Goal: Find specific page/section: Find specific page/section

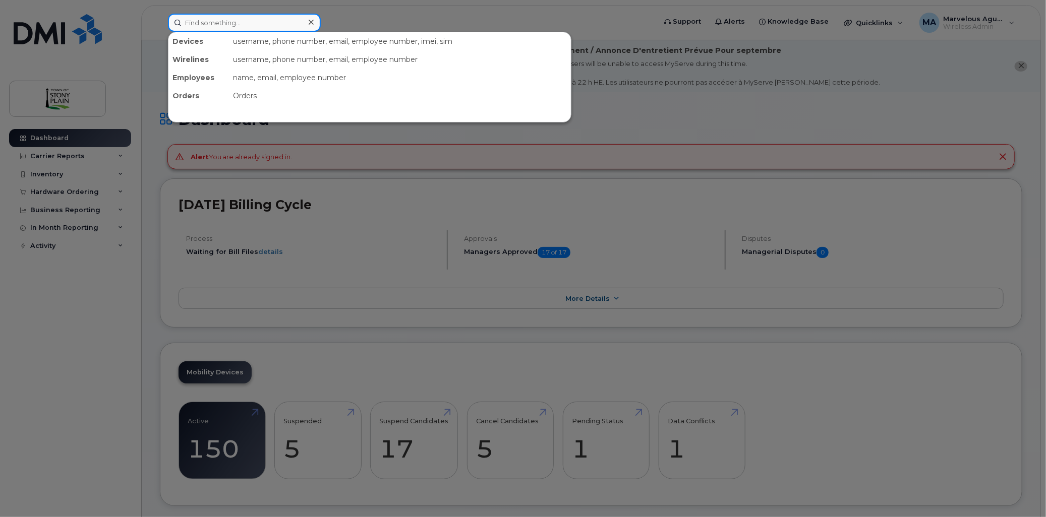
click at [274, 22] on input at bounding box center [244, 23] width 153 height 18
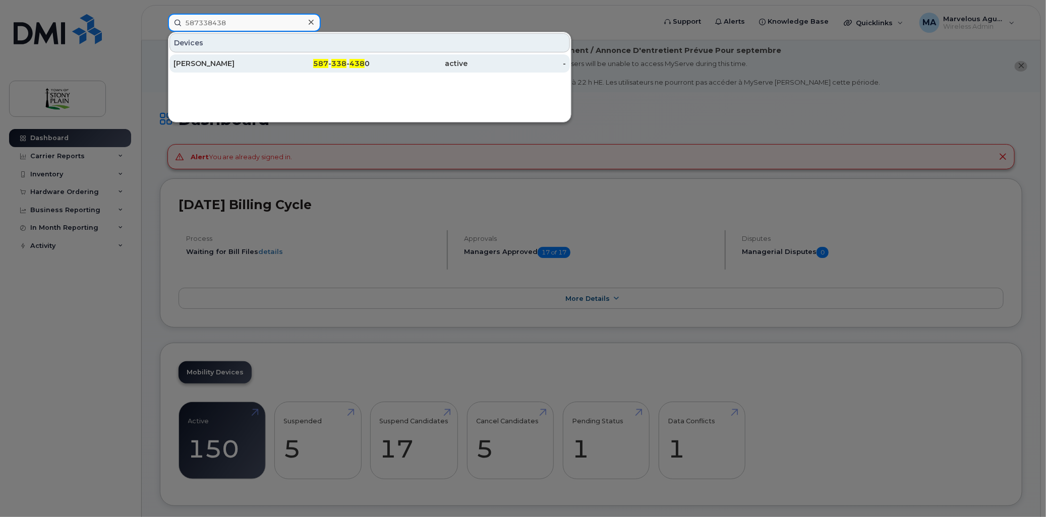
type input "587338438"
click at [261, 67] on div "Ronald Fenske" at bounding box center [222, 64] width 98 height 10
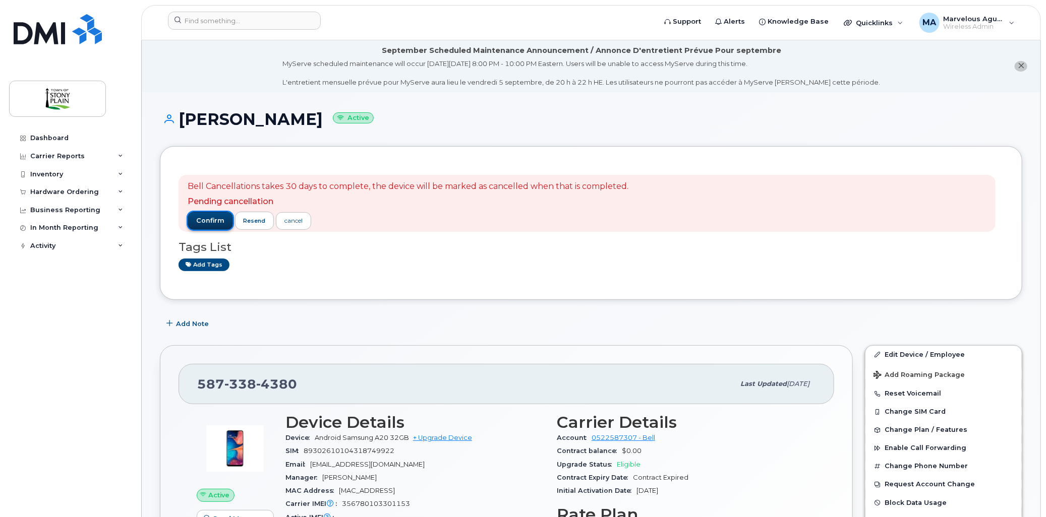
click at [208, 223] on span "confirm" at bounding box center [210, 220] width 28 height 9
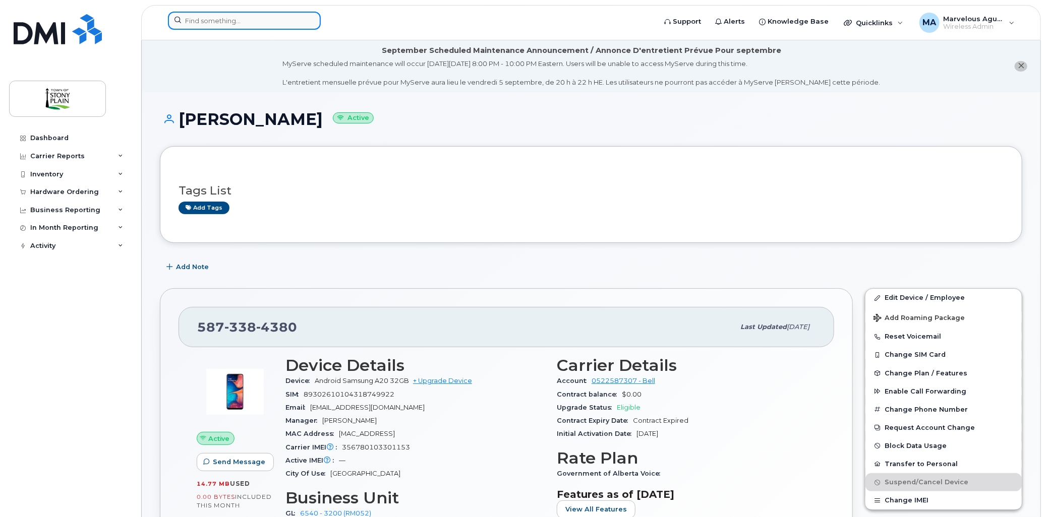
click at [253, 23] on input at bounding box center [244, 21] width 153 height 18
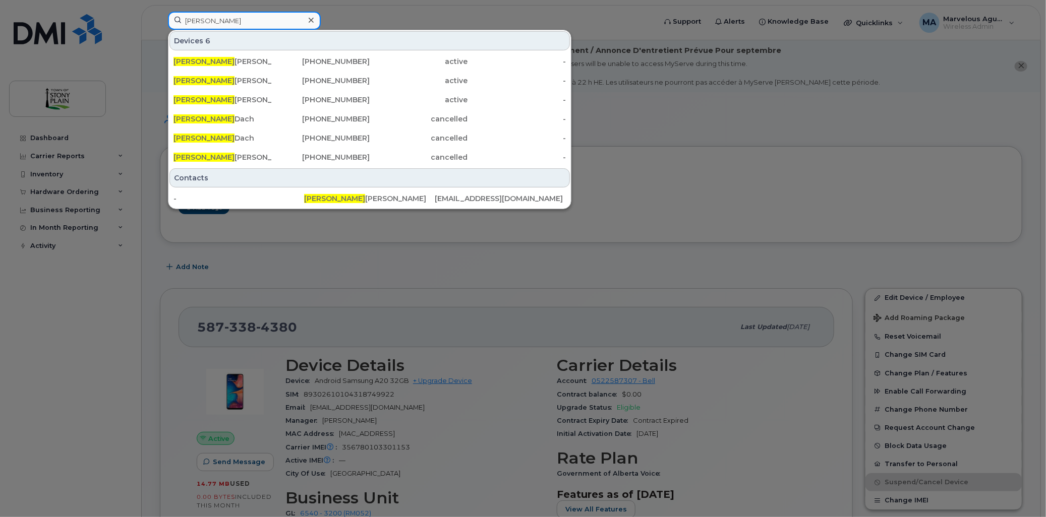
type input "Jason"
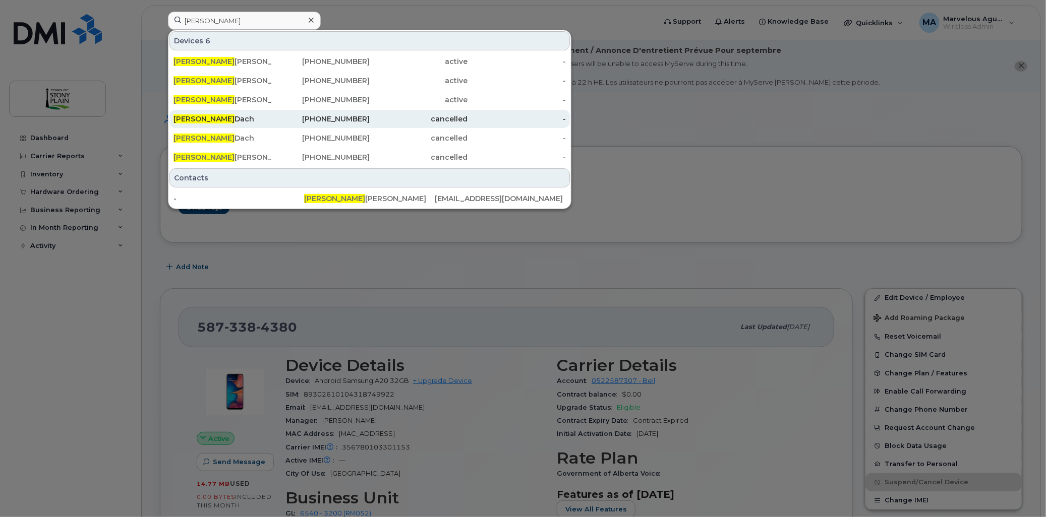
click at [224, 118] on div "Jason Dach" at bounding box center [222, 119] width 98 height 10
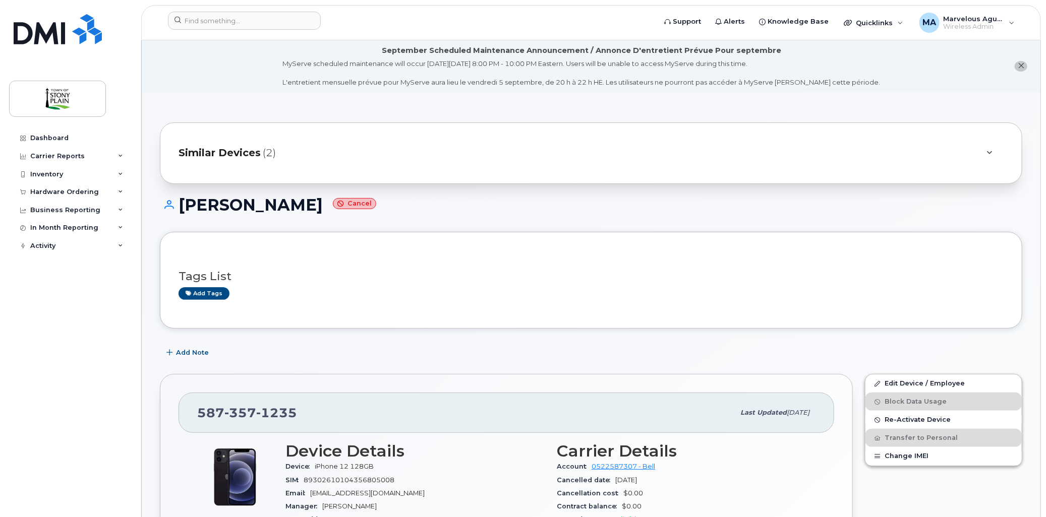
click at [665, 134] on div "Similar Devices (2)" at bounding box center [591, 154] width 862 height 62
click at [749, 157] on div "Similar Devices (2)" at bounding box center [577, 153] width 797 height 24
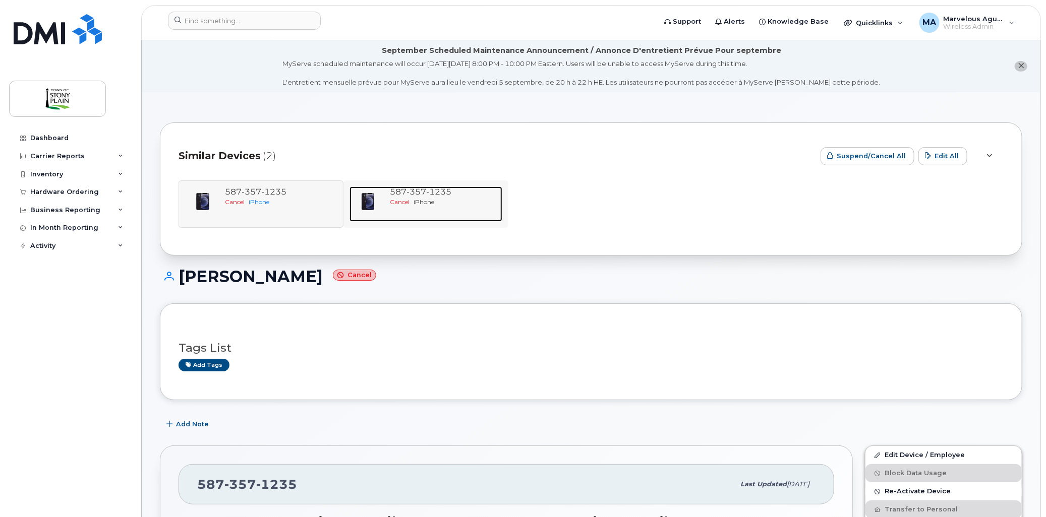
click at [462, 199] on div "Cancel iPhone" at bounding box center [444, 202] width 108 height 9
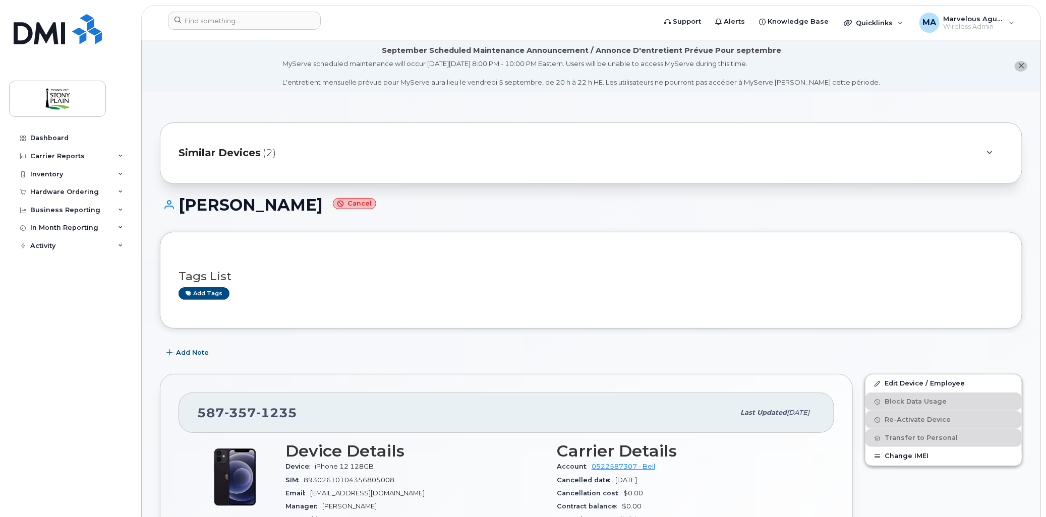
click at [263, 157] on span "(2)" at bounding box center [269, 153] width 13 height 15
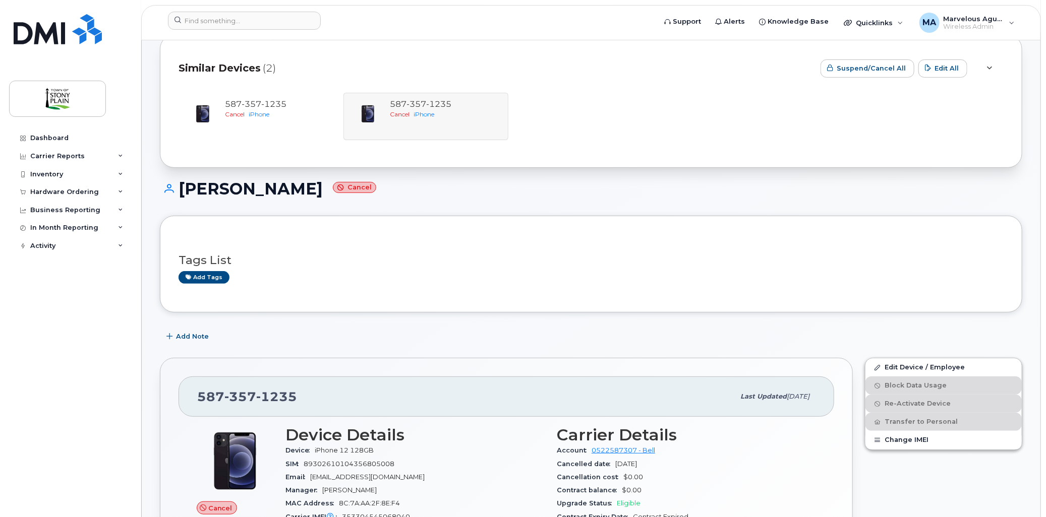
scroll to position [168, 0]
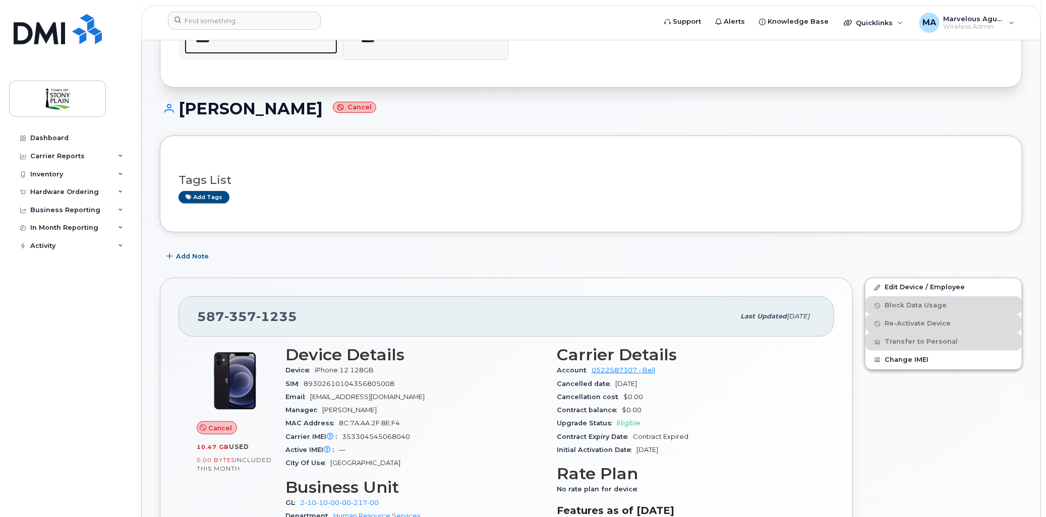
click at [256, 51] on div "587 357 1235 Cancel iPhone" at bounding box center [279, 36] width 116 height 35
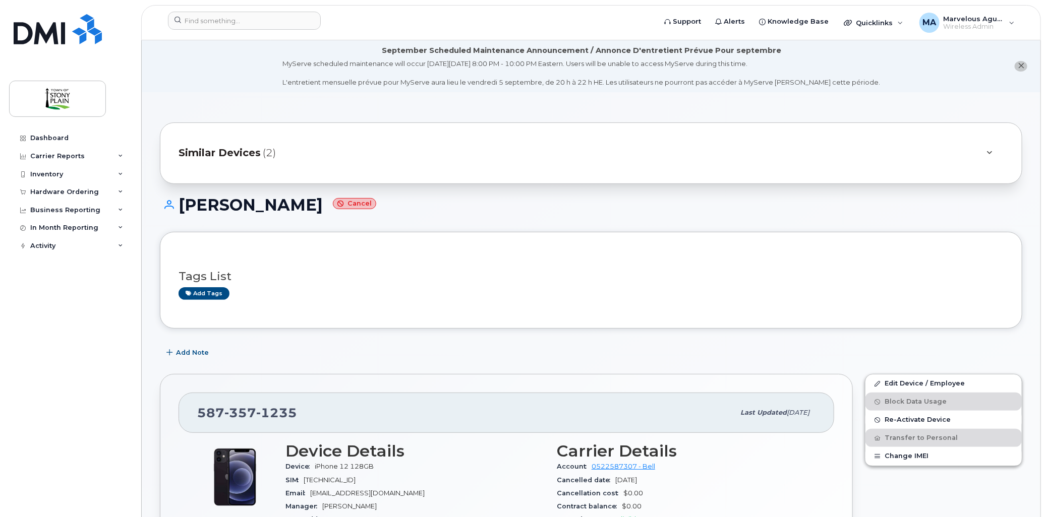
click at [341, 147] on div "Similar Devices (2)" at bounding box center [577, 153] width 797 height 24
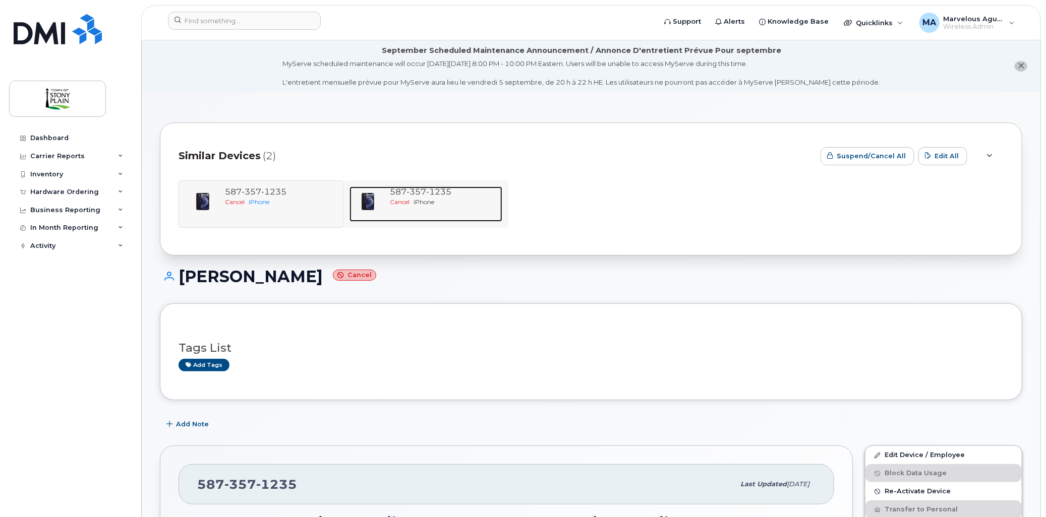
click at [444, 206] on div "Cancel iPhone" at bounding box center [444, 202] width 108 height 9
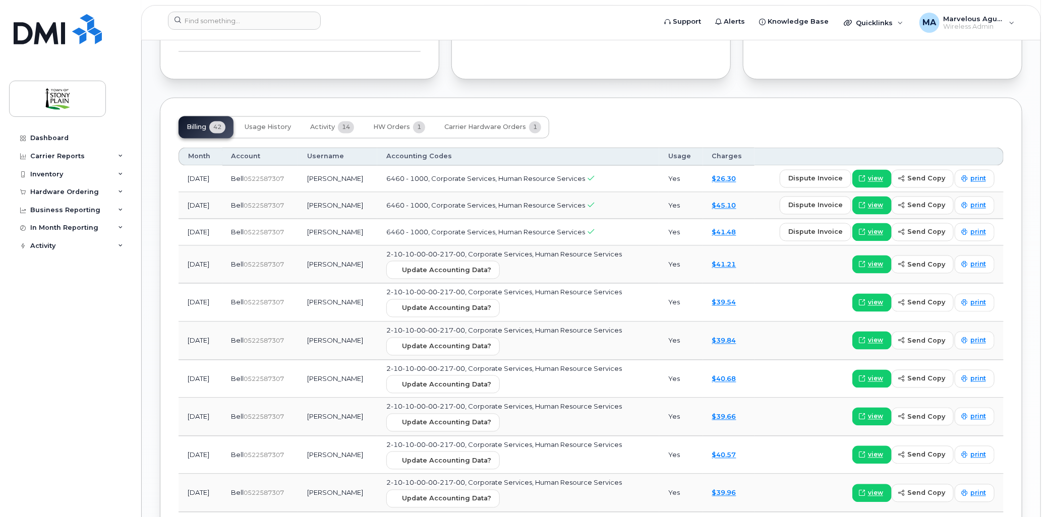
scroll to position [1065, 0]
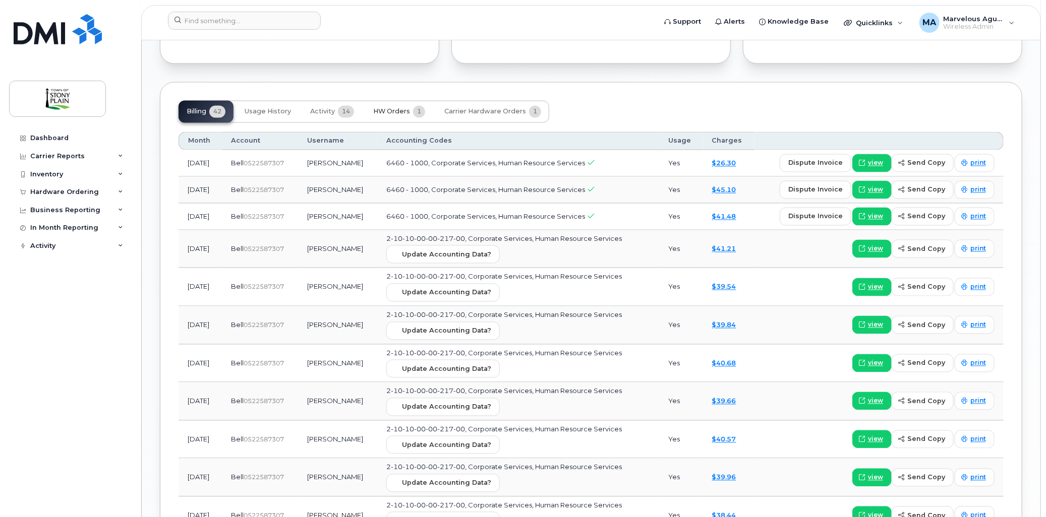
click at [377, 108] on span "HW Orders" at bounding box center [391, 112] width 37 height 8
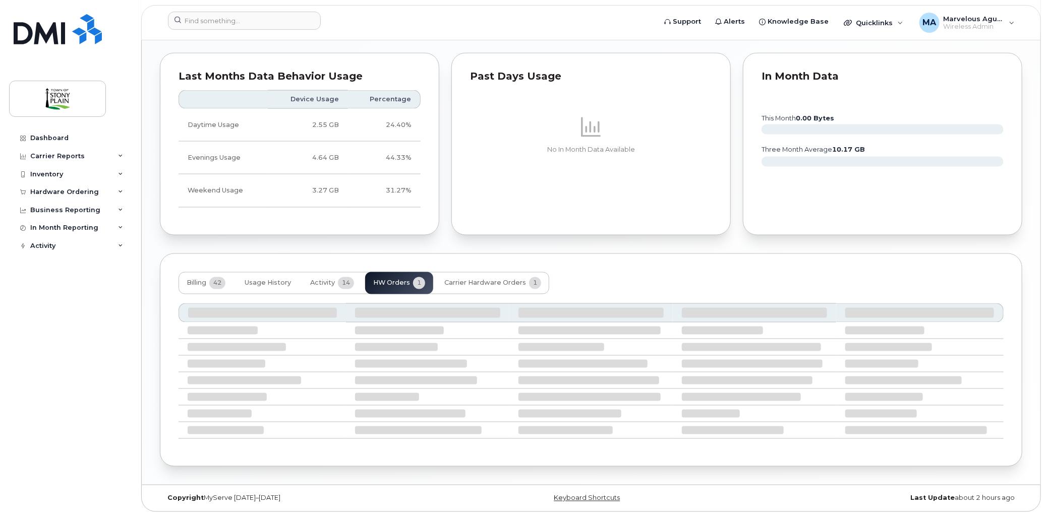
scroll to position [830, 0]
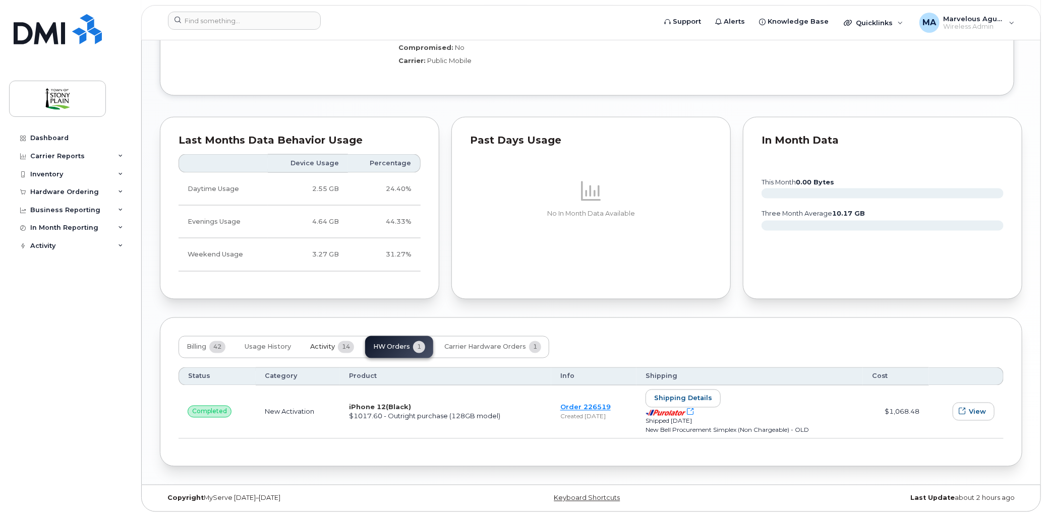
click at [328, 348] on span "Activity" at bounding box center [322, 347] width 25 height 8
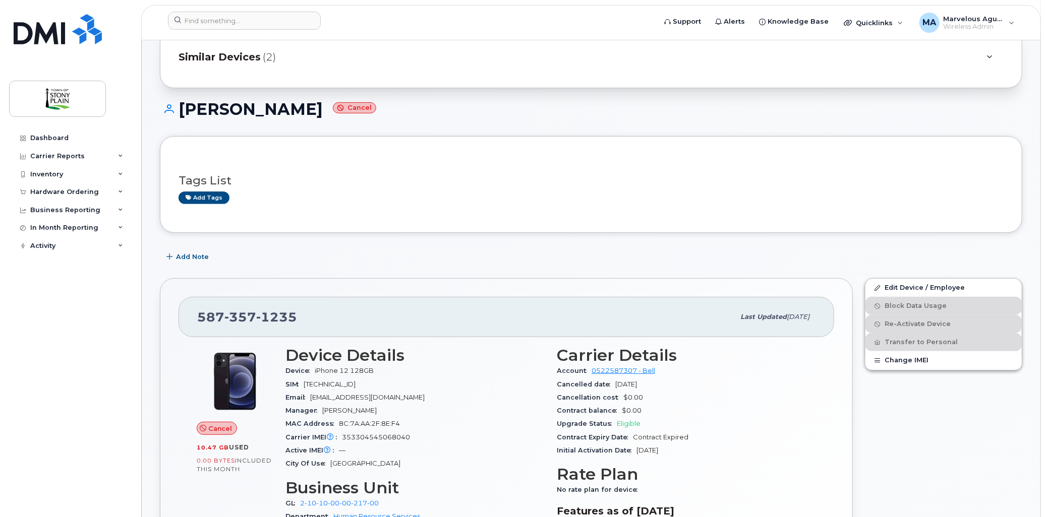
scroll to position [0, 0]
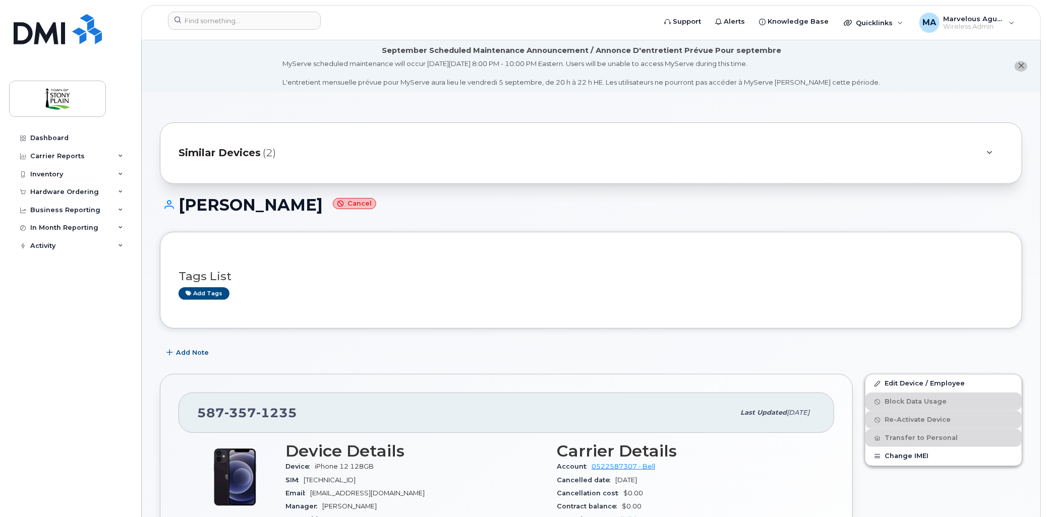
click at [445, 147] on div "Similar Devices (2)" at bounding box center [577, 153] width 797 height 24
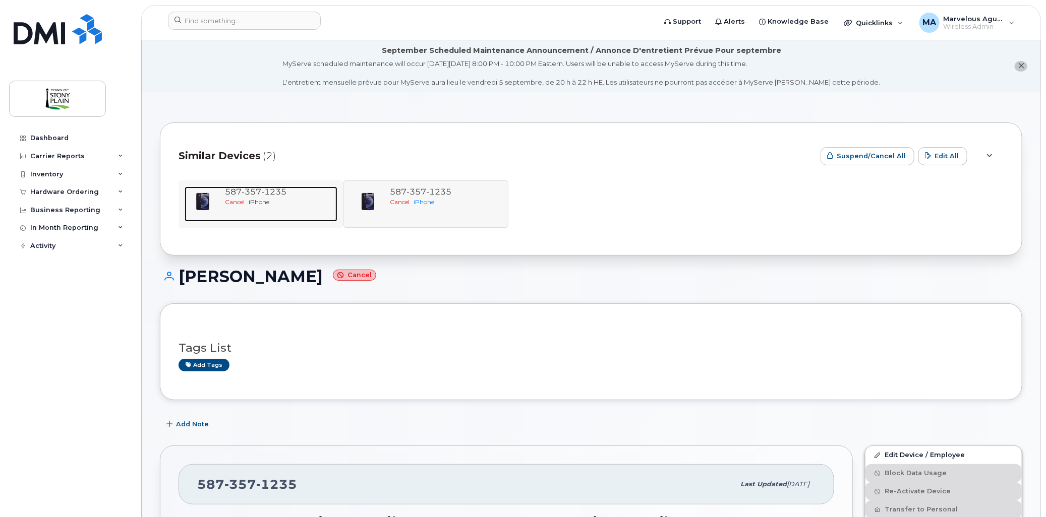
click at [266, 191] on span "1235" at bounding box center [273, 192] width 25 height 10
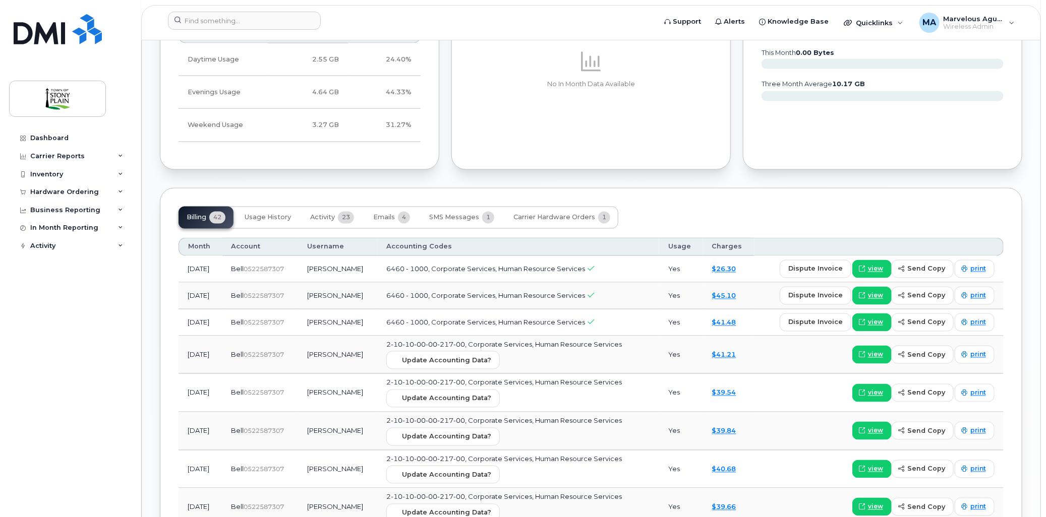
scroll to position [1006, 0]
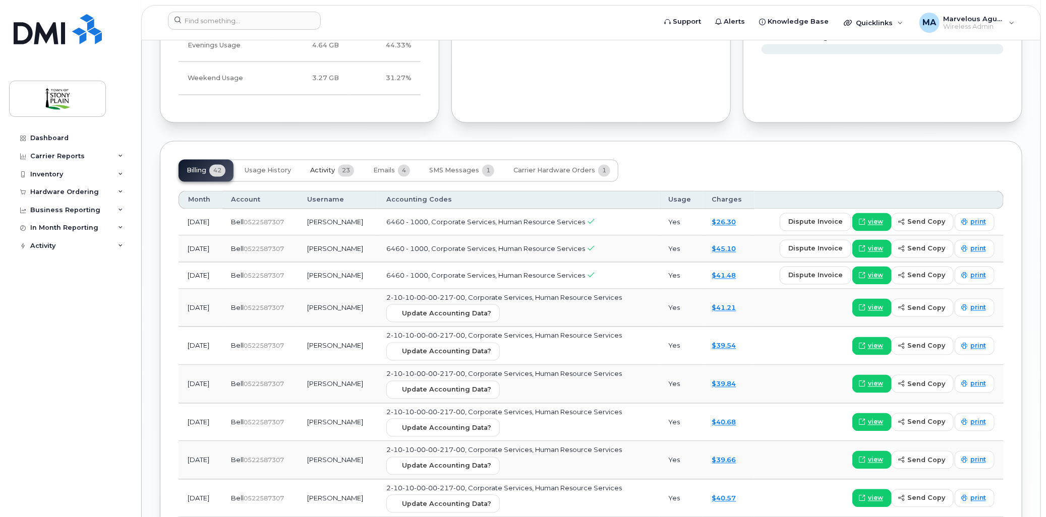
click at [342, 173] on span "23" at bounding box center [346, 171] width 16 height 12
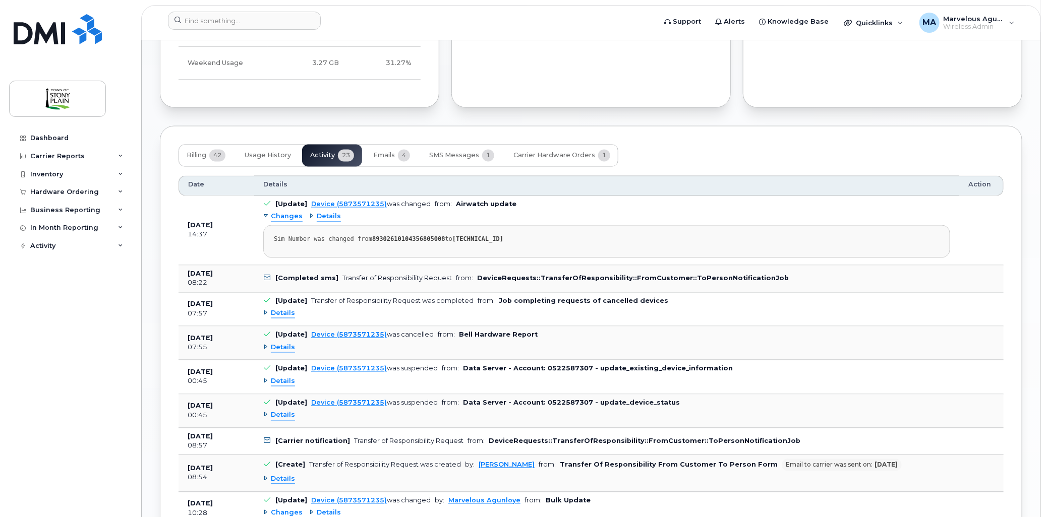
scroll to position [894, 0]
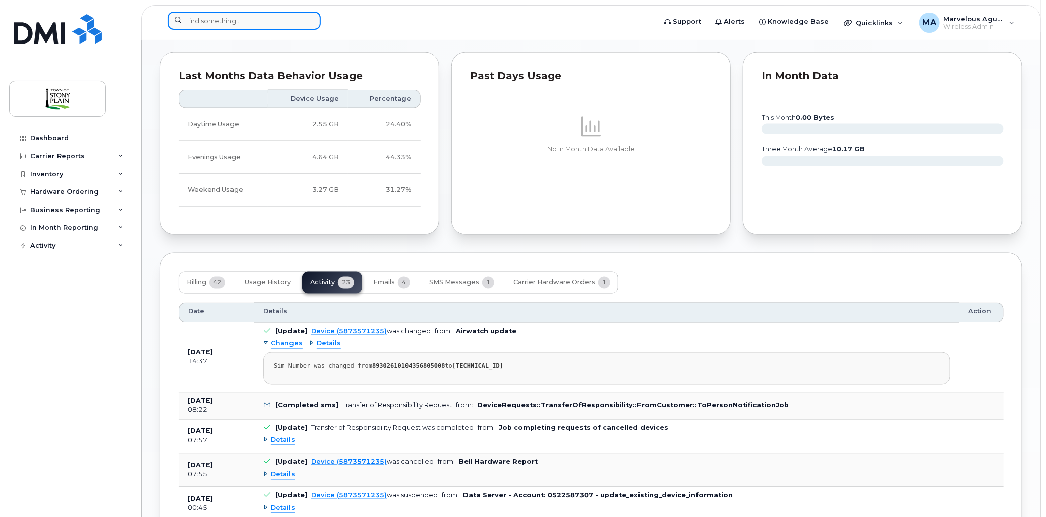
click at [245, 19] on input at bounding box center [244, 21] width 153 height 18
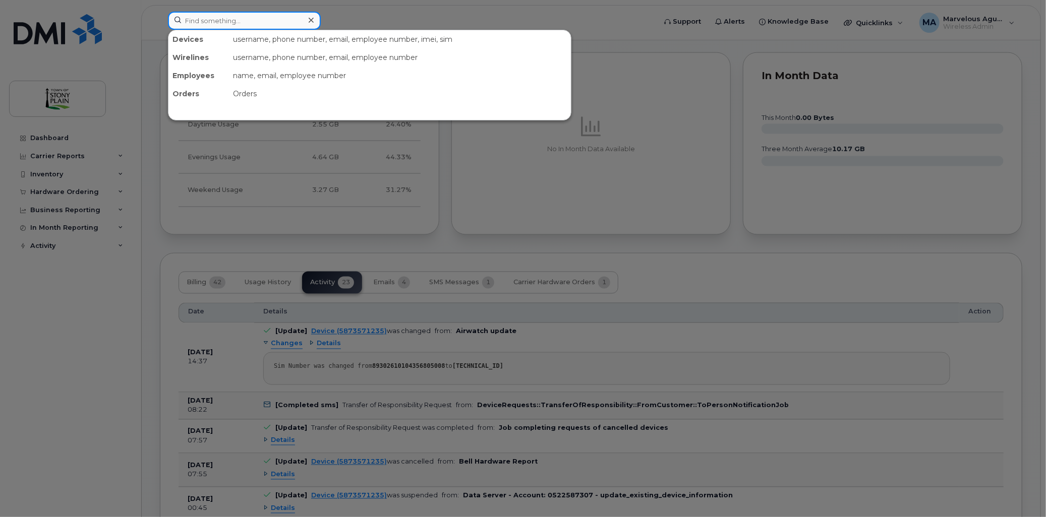
click at [245, 18] on input at bounding box center [244, 21] width 153 height 18
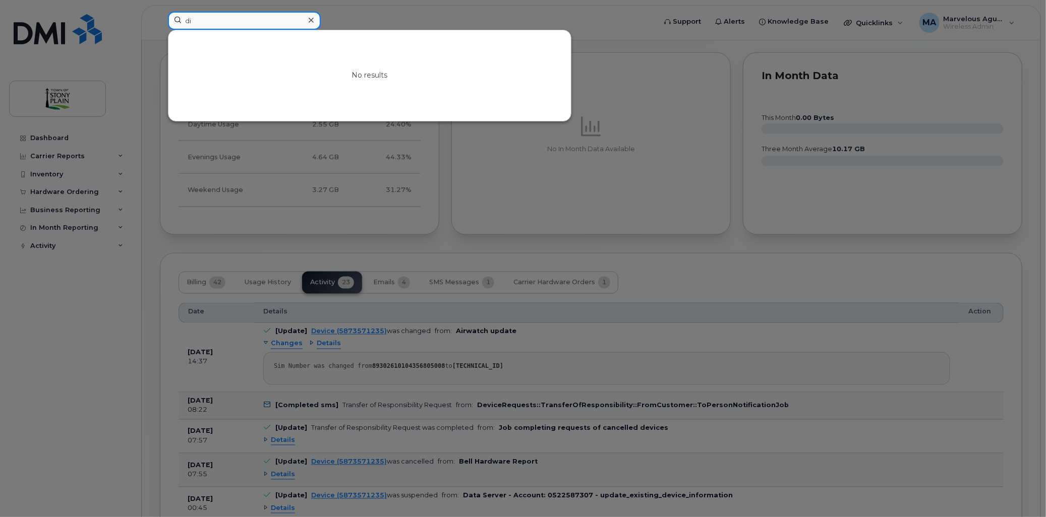
type input "d"
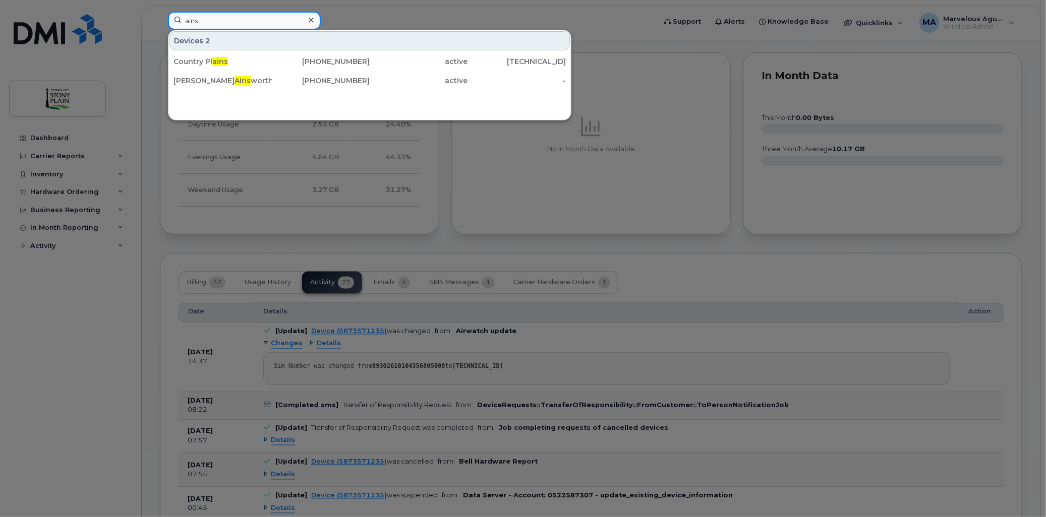
click at [228, 22] on input "ains" at bounding box center [244, 21] width 153 height 18
type input "rober"
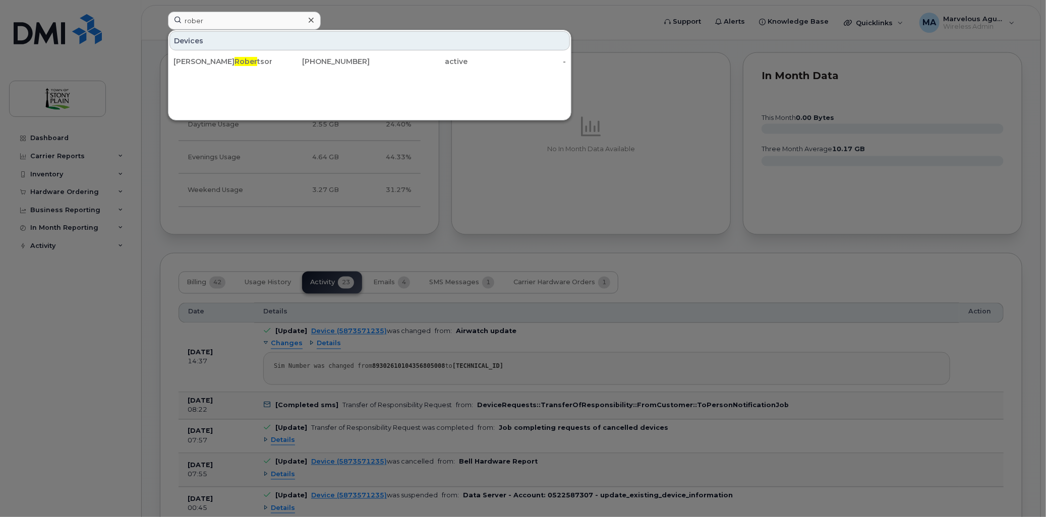
click at [594, 27] on div at bounding box center [523, 258] width 1046 height 517
